Goal: Information Seeking & Learning: Learn about a topic

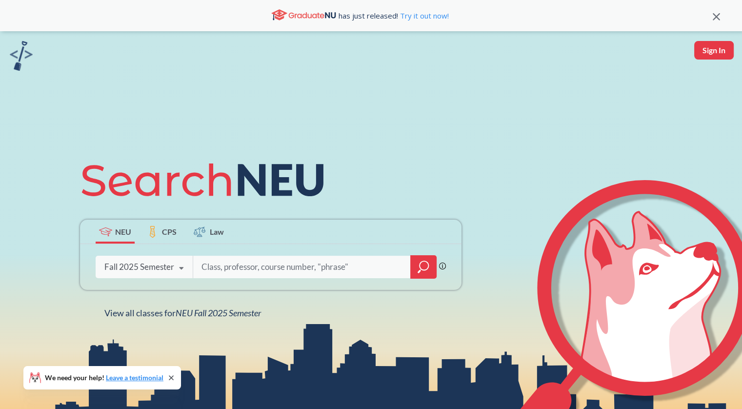
click at [102, 267] on div "Fall 2025 Semester Fall 2025 Semester Summer 2 2025 Semester Summer Full 2025 S…" at bounding box center [144, 267] width 97 height 24
click at [257, 164] on icon at bounding box center [207, 180] width 254 height 55
click at [240, 258] on input "search" at bounding box center [302, 267] width 203 height 20
type input "DS 3000"
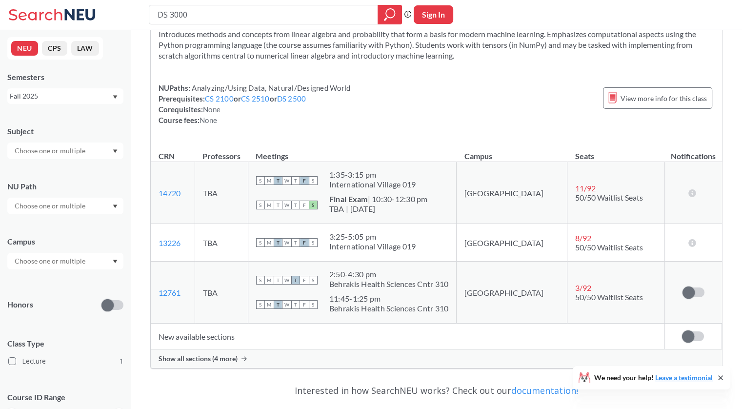
scroll to position [40, 0]
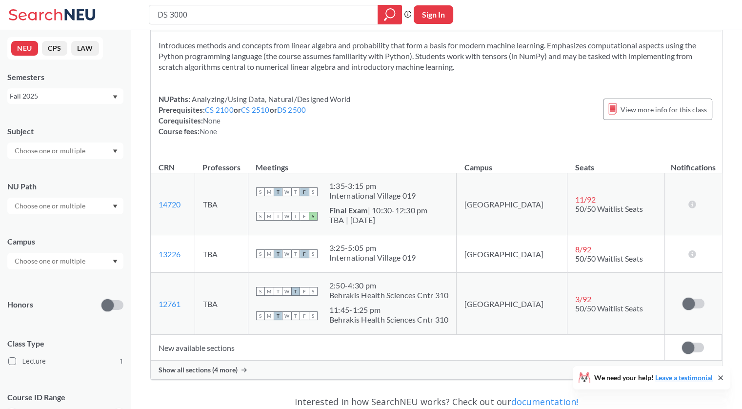
click at [695, 345] on label at bounding box center [693, 348] width 22 height 10
click at [682, 343] on input "checkbox" at bounding box center [682, 343] width 0 height 0
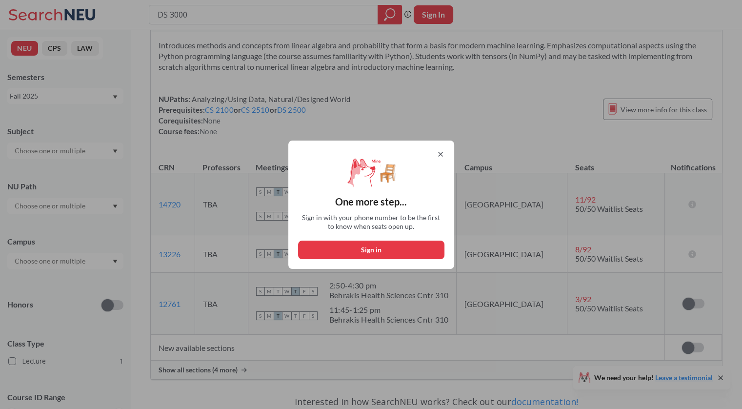
click at [445, 153] on icon at bounding box center [441, 154] width 8 height 8
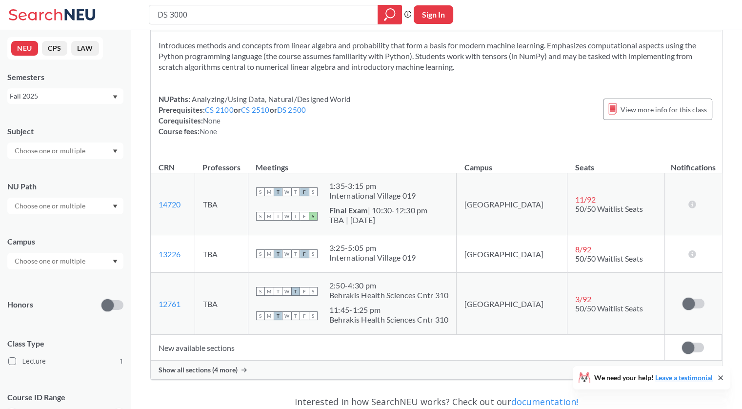
click at [693, 345] on span at bounding box center [688, 348] width 12 height 12
click at [682, 343] on input "checkbox" at bounding box center [682, 343] width 0 height 0
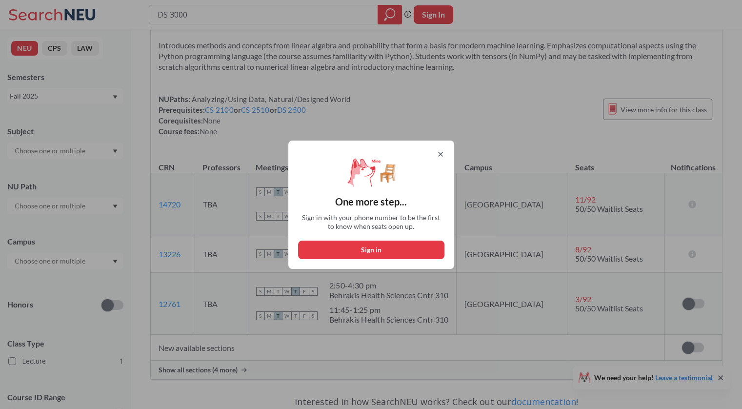
click at [445, 154] on icon at bounding box center [441, 154] width 8 height 8
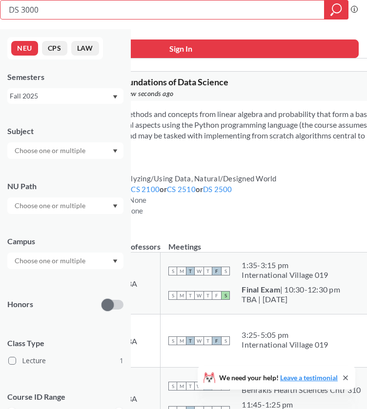
scroll to position [105, 0]
